Goal: Information Seeking & Learning: Find specific fact

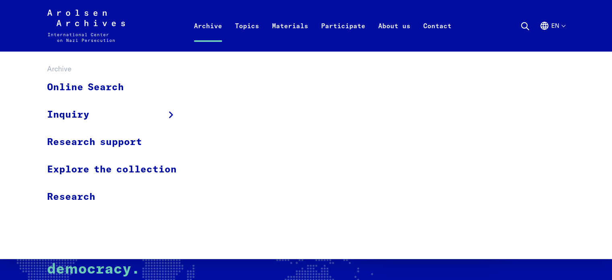
click at [198, 30] on link "Archive" at bounding box center [207, 35] width 41 height 32
click at [107, 89] on link "Online Search" at bounding box center [117, 87] width 140 height 27
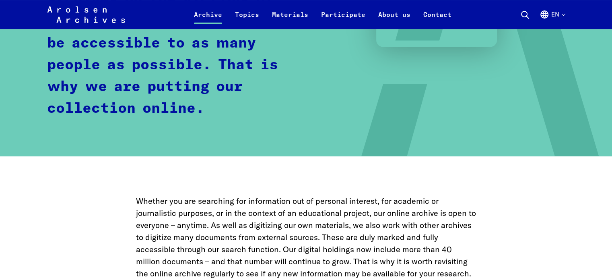
scroll to position [418, 0]
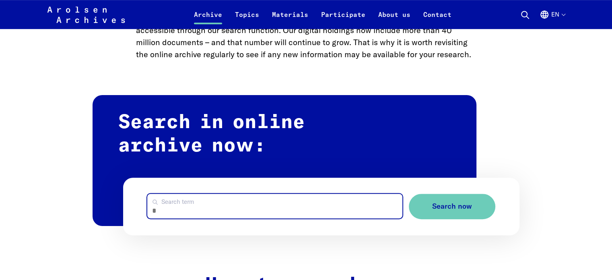
click at [177, 210] on input "Search term" at bounding box center [274, 205] width 255 height 25
type input "**********"
click at [409, 193] on button "Search now" at bounding box center [452, 205] width 86 height 25
